Goal: Go to known website: Access a specific website the user already knows

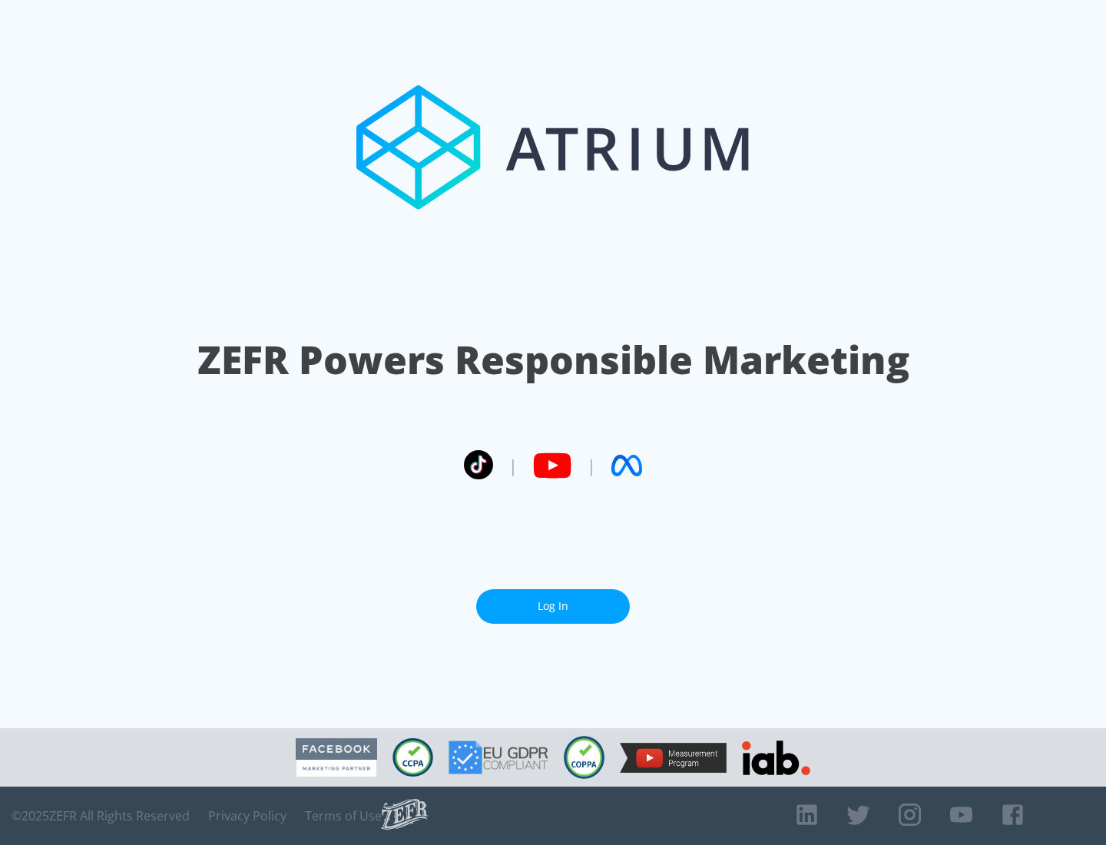
click at [553, 600] on link "Log In" at bounding box center [553, 606] width 154 height 35
